Goal: Check status: Check status

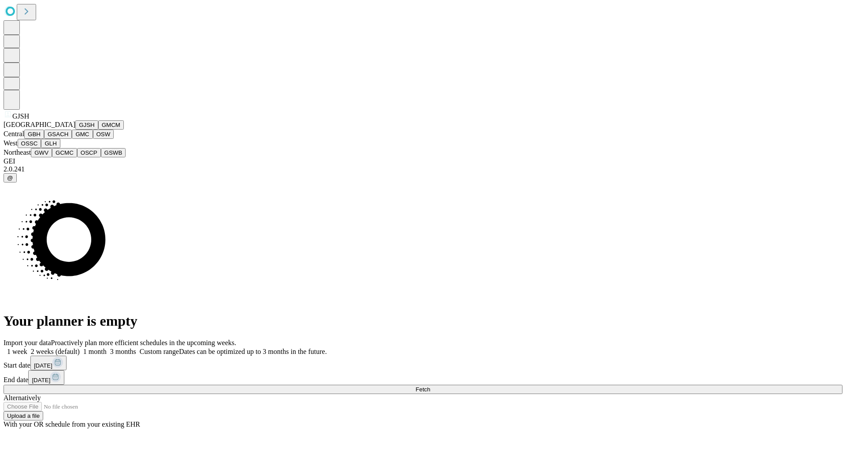
click at [75, 129] on button "GJSH" at bounding box center [86, 124] width 23 height 9
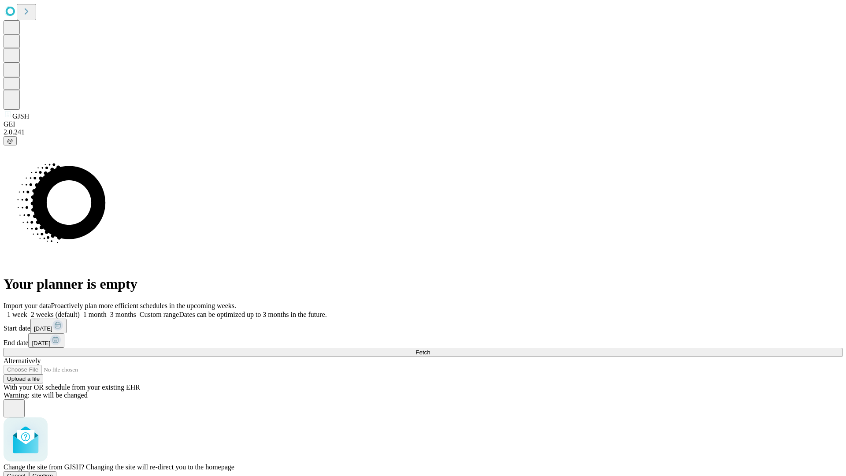
click at [53, 472] on span "Confirm" at bounding box center [43, 475] width 21 height 7
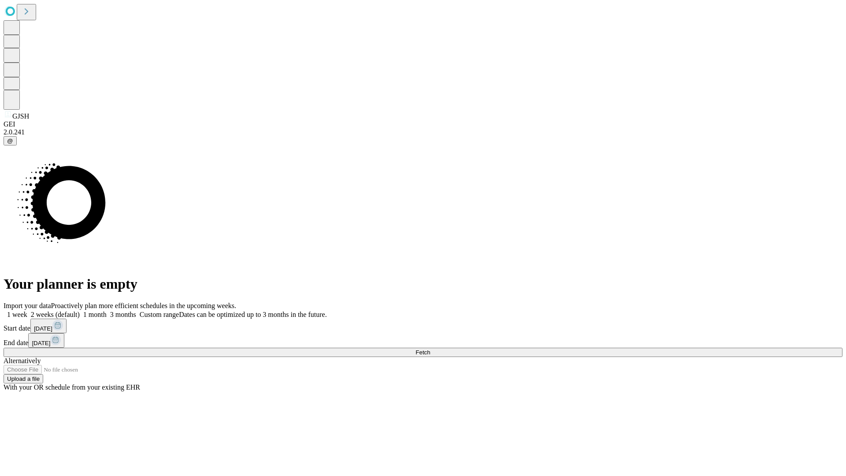
click at [107, 310] on label "1 month" at bounding box center [93, 313] width 27 height 7
click at [430, 349] on span "Fetch" at bounding box center [422, 352] width 15 height 7
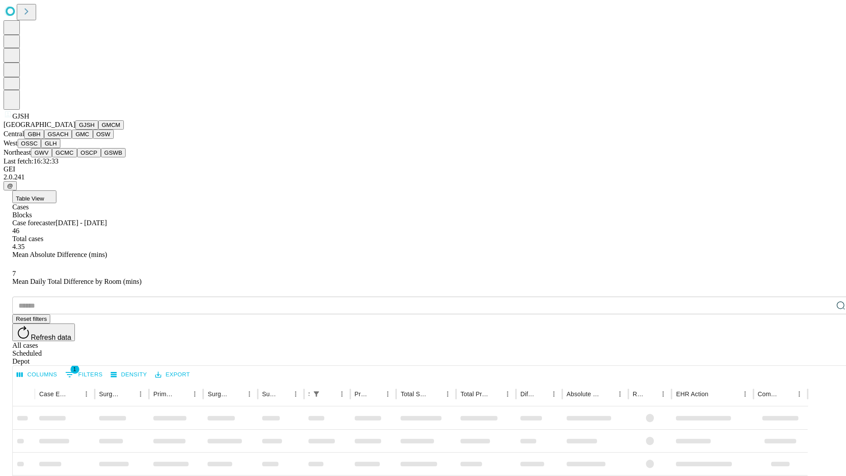
click at [98, 129] on button "GMCM" at bounding box center [111, 124] width 26 height 9
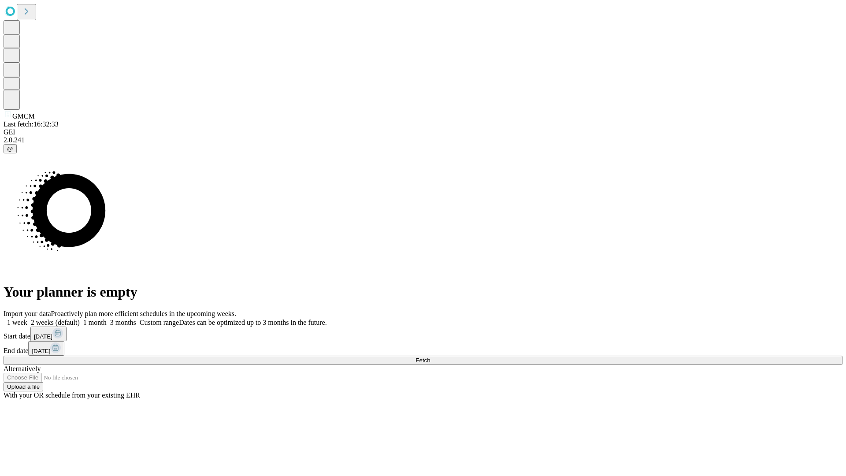
click at [107, 318] on label "1 month" at bounding box center [93, 321] width 27 height 7
click at [430, 357] on span "Fetch" at bounding box center [422, 360] width 15 height 7
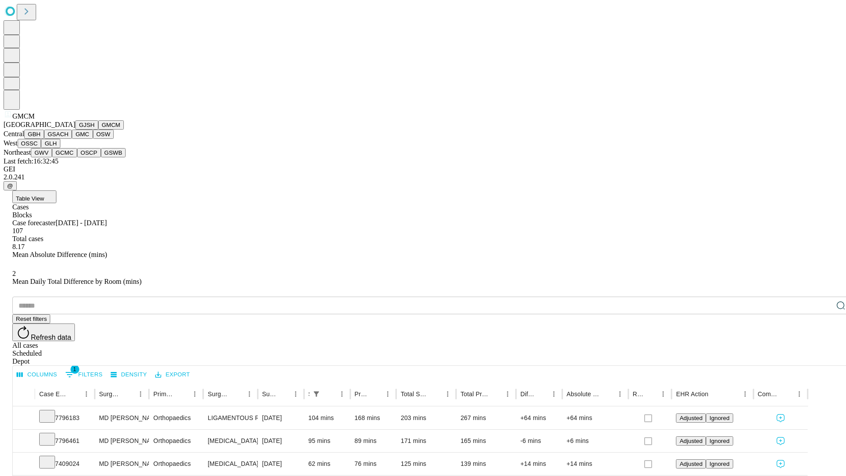
click at [44, 139] on button "GBH" at bounding box center [34, 133] width 20 height 9
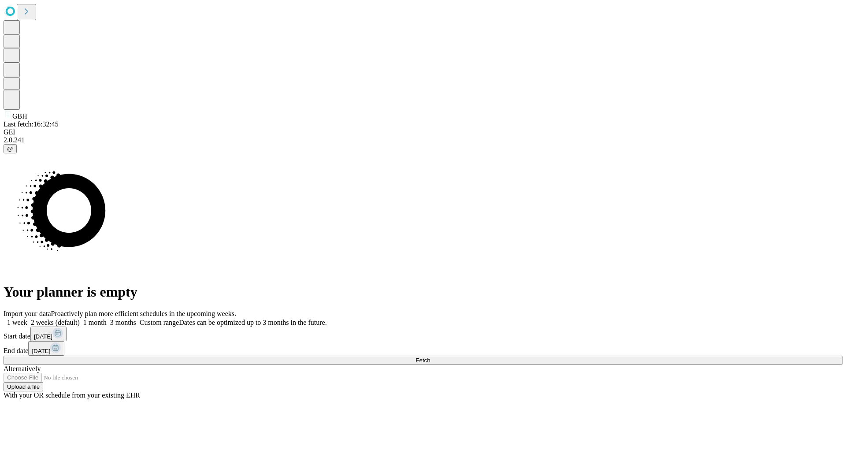
click at [107, 318] on label "1 month" at bounding box center [93, 321] width 27 height 7
click at [430, 357] on span "Fetch" at bounding box center [422, 360] width 15 height 7
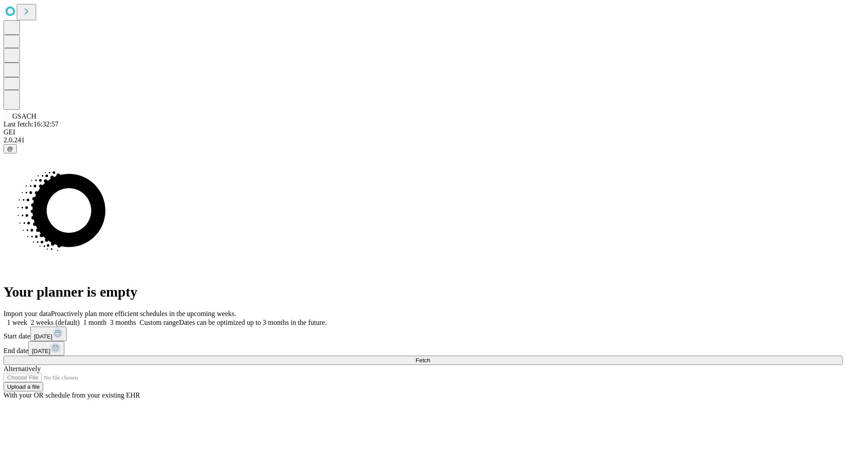
click at [107, 318] on label "1 month" at bounding box center [93, 321] width 27 height 7
click at [430, 357] on span "Fetch" at bounding box center [422, 360] width 15 height 7
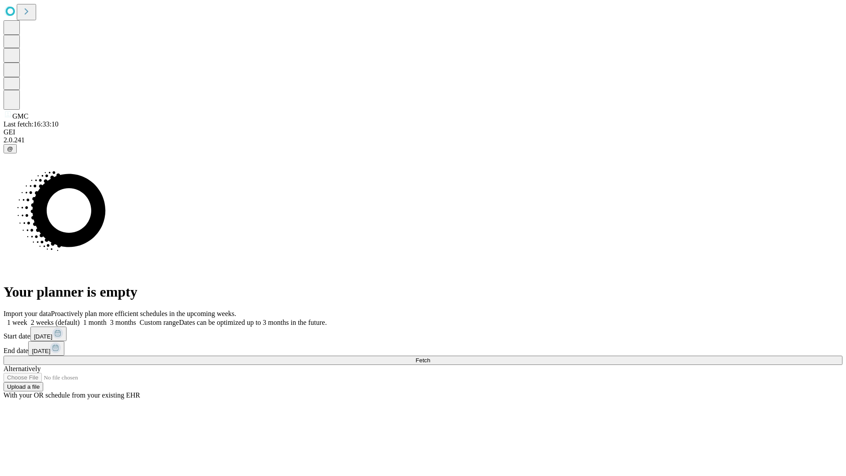
click at [107, 318] on label "1 month" at bounding box center [93, 321] width 27 height 7
click at [430, 357] on span "Fetch" at bounding box center [422, 360] width 15 height 7
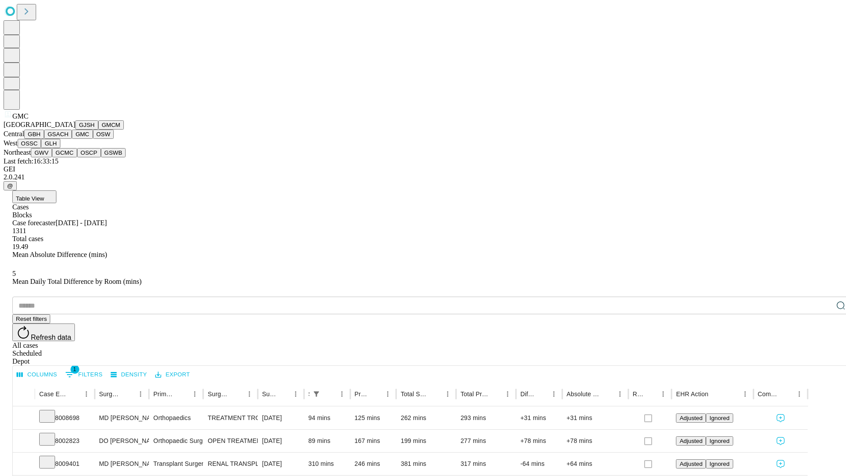
click at [93, 139] on button "OSW" at bounding box center [103, 133] width 21 height 9
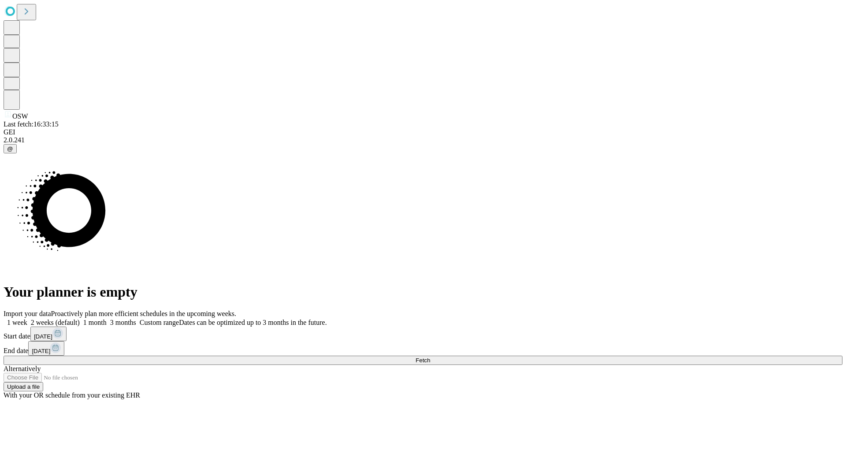
click at [107, 318] on label "1 month" at bounding box center [93, 321] width 27 height 7
click at [430, 357] on span "Fetch" at bounding box center [422, 360] width 15 height 7
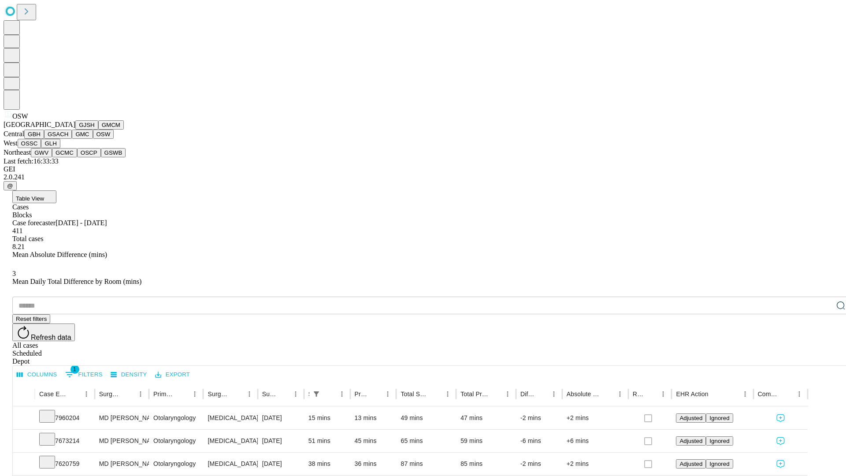
click at [41, 148] on button "OSSC" at bounding box center [30, 143] width 24 height 9
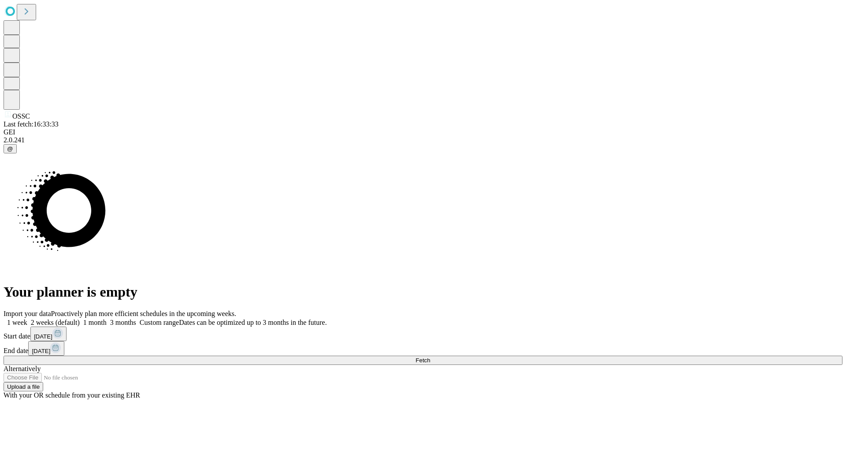
click at [107, 318] on label "1 month" at bounding box center [93, 321] width 27 height 7
click at [430, 357] on span "Fetch" at bounding box center [422, 360] width 15 height 7
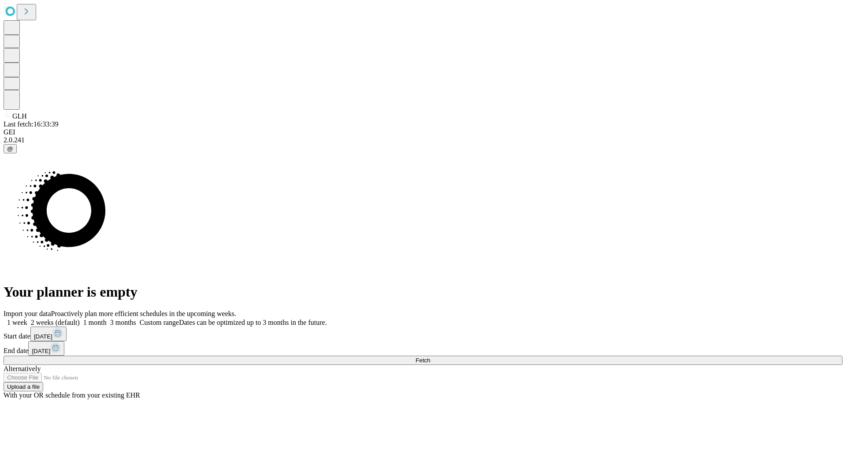
click at [107, 318] on label "1 month" at bounding box center [93, 321] width 27 height 7
click at [430, 357] on span "Fetch" at bounding box center [422, 360] width 15 height 7
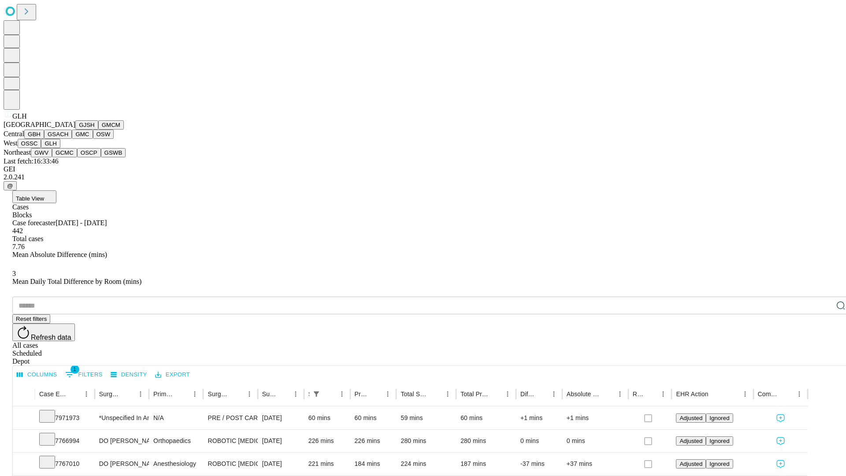
click at [52, 157] on button "GWV" at bounding box center [41, 152] width 21 height 9
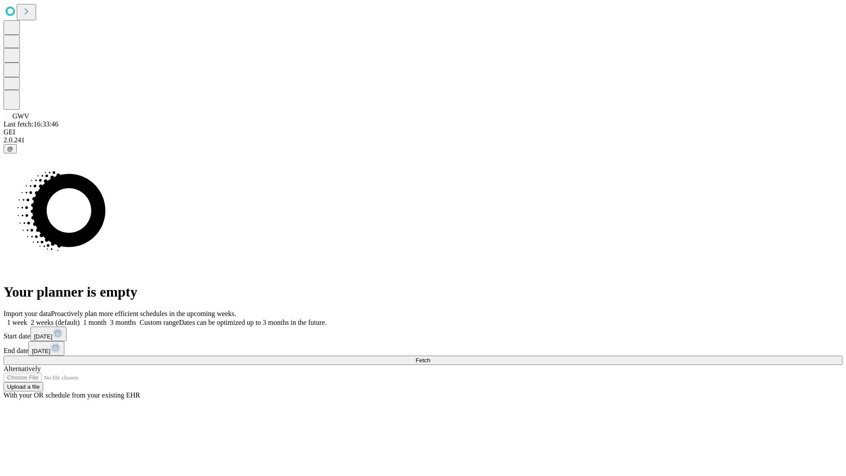
click at [107, 318] on label "1 month" at bounding box center [93, 321] width 27 height 7
click at [430, 357] on span "Fetch" at bounding box center [422, 360] width 15 height 7
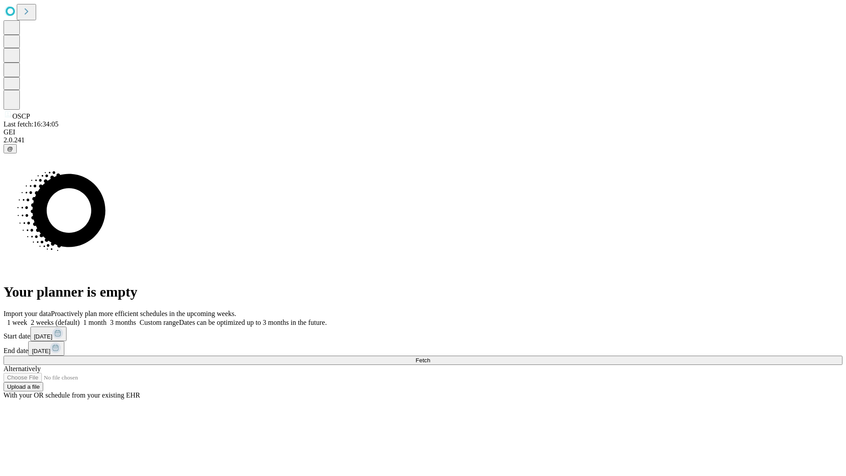
click at [107, 318] on label "1 month" at bounding box center [93, 321] width 27 height 7
click at [430, 357] on span "Fetch" at bounding box center [422, 360] width 15 height 7
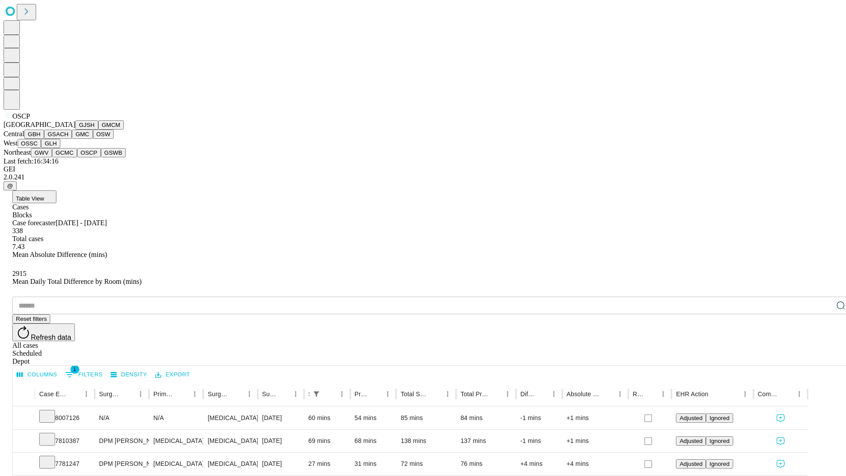
click at [101, 157] on button "GSWB" at bounding box center [113, 152] width 25 height 9
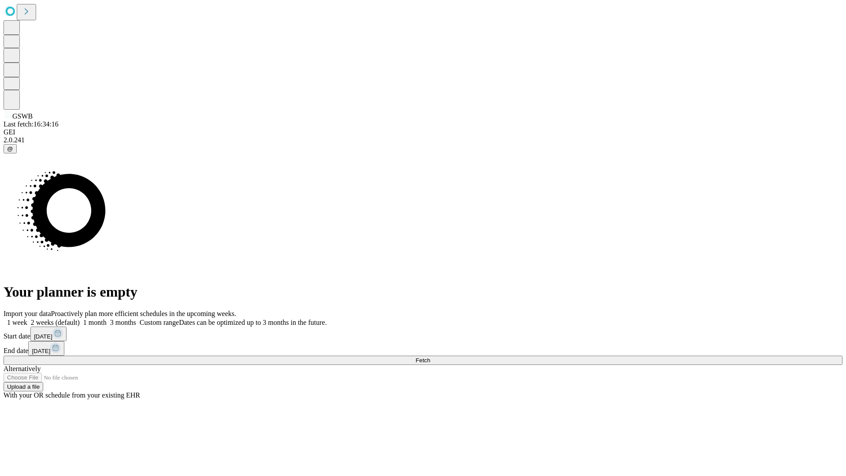
click at [107, 318] on label "1 month" at bounding box center [93, 321] width 27 height 7
click at [430, 357] on span "Fetch" at bounding box center [422, 360] width 15 height 7
